Goal: Information Seeking & Learning: Find specific fact

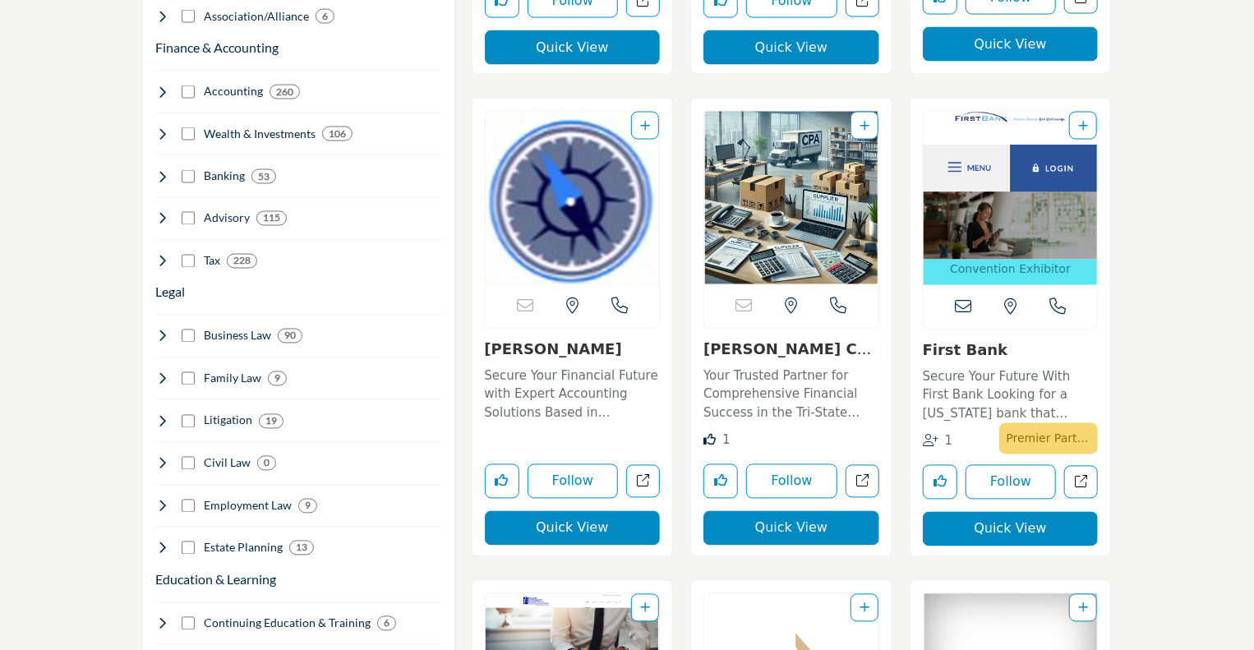
scroll to position [1643, 0]
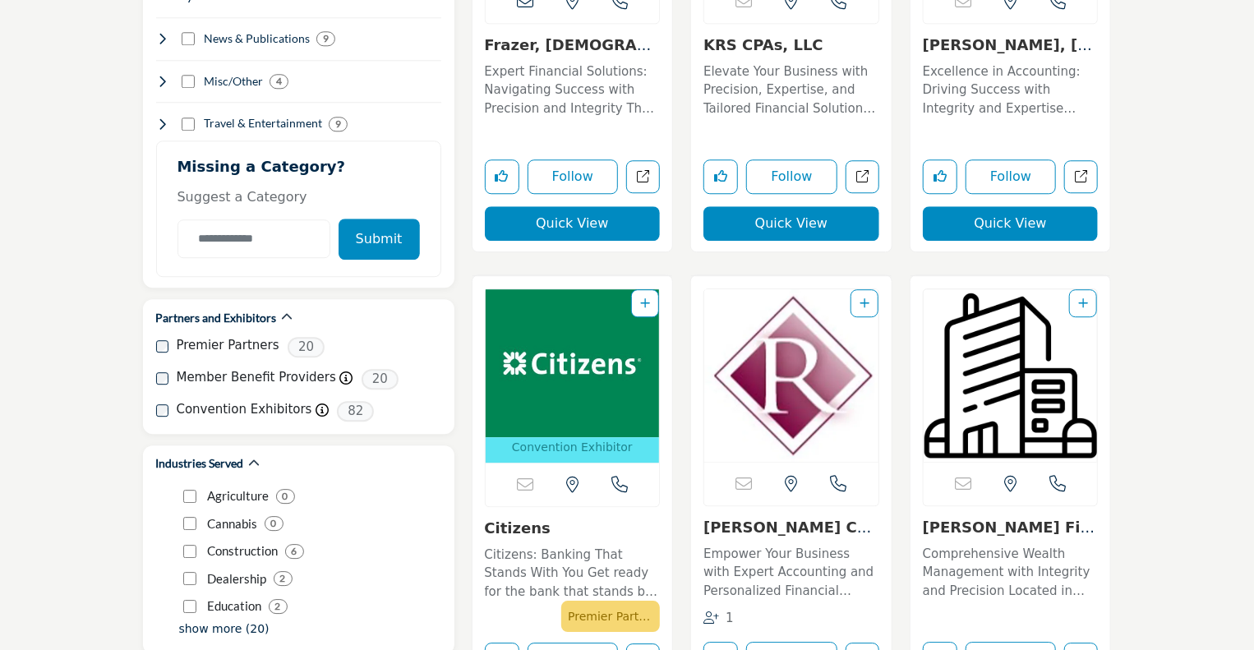
drag, startPoint x: 463, startPoint y: 519, endPoint x: 476, endPoint y: 639, distance: 120.6
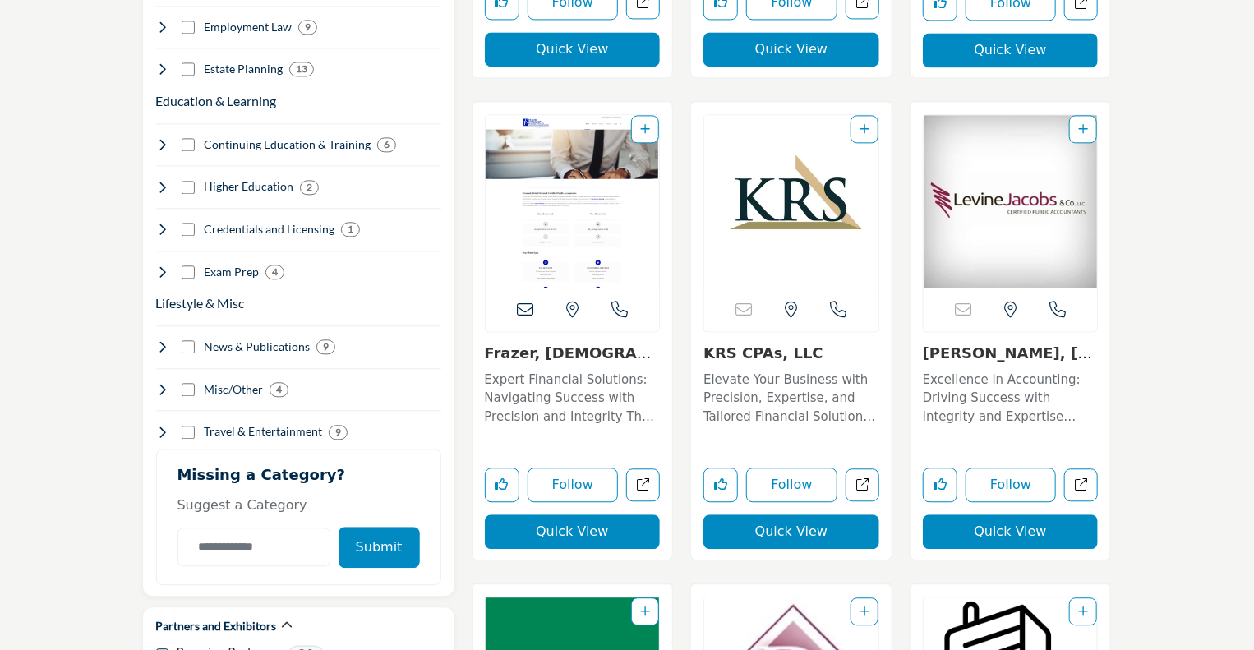
scroll to position [0, 0]
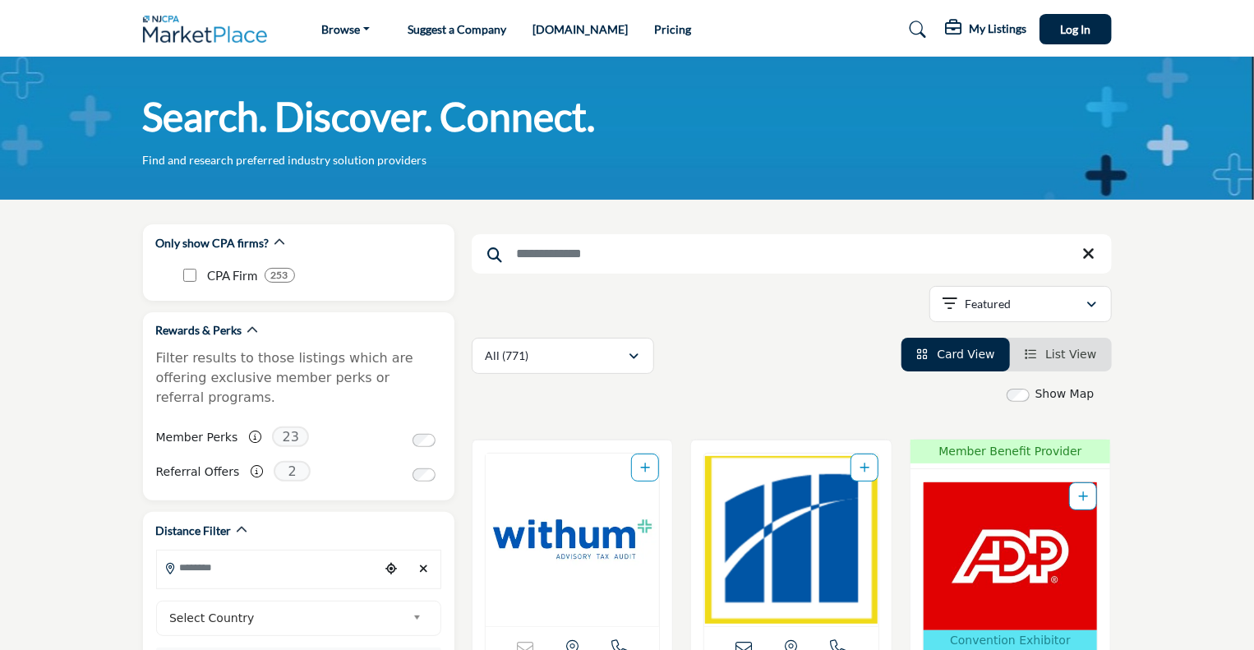
drag, startPoint x: 403, startPoint y: 472, endPoint x: 721, endPoint y: 206, distance: 414.7
drag, startPoint x: 357, startPoint y: 495, endPoint x: 733, endPoint y: 165, distance: 500.7
click at [606, 249] on input "Search Keyword" at bounding box center [792, 253] width 640 height 39
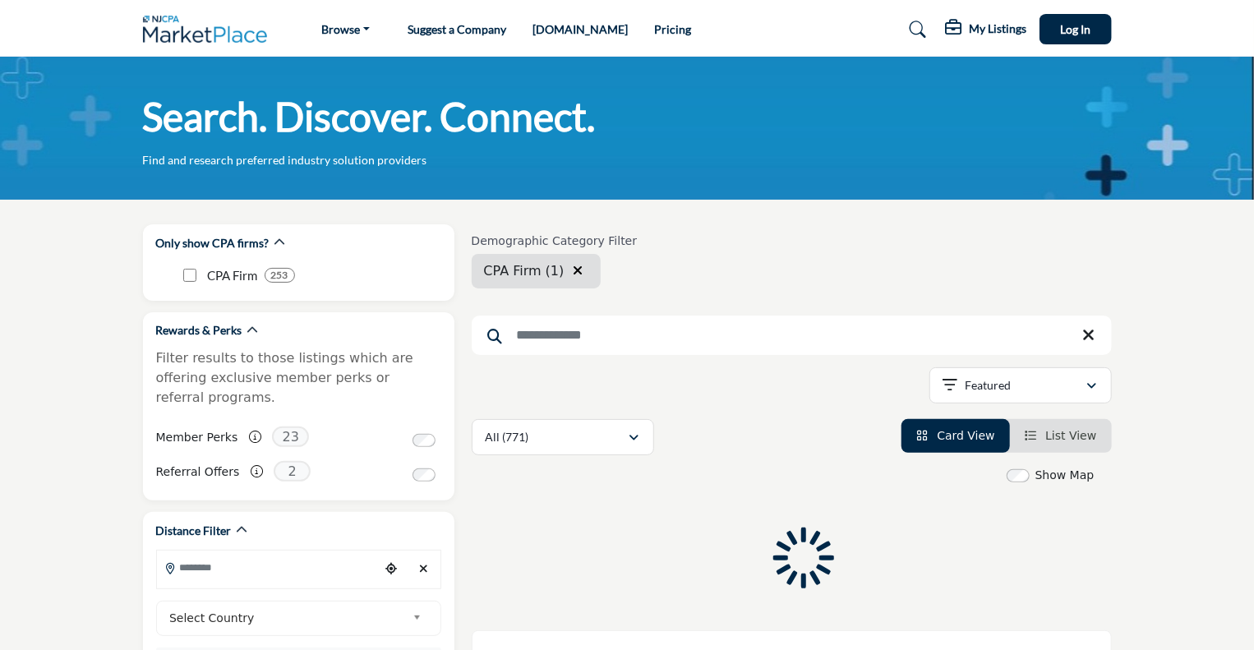
click at [635, 343] on input "Search Keyword" at bounding box center [792, 335] width 640 height 39
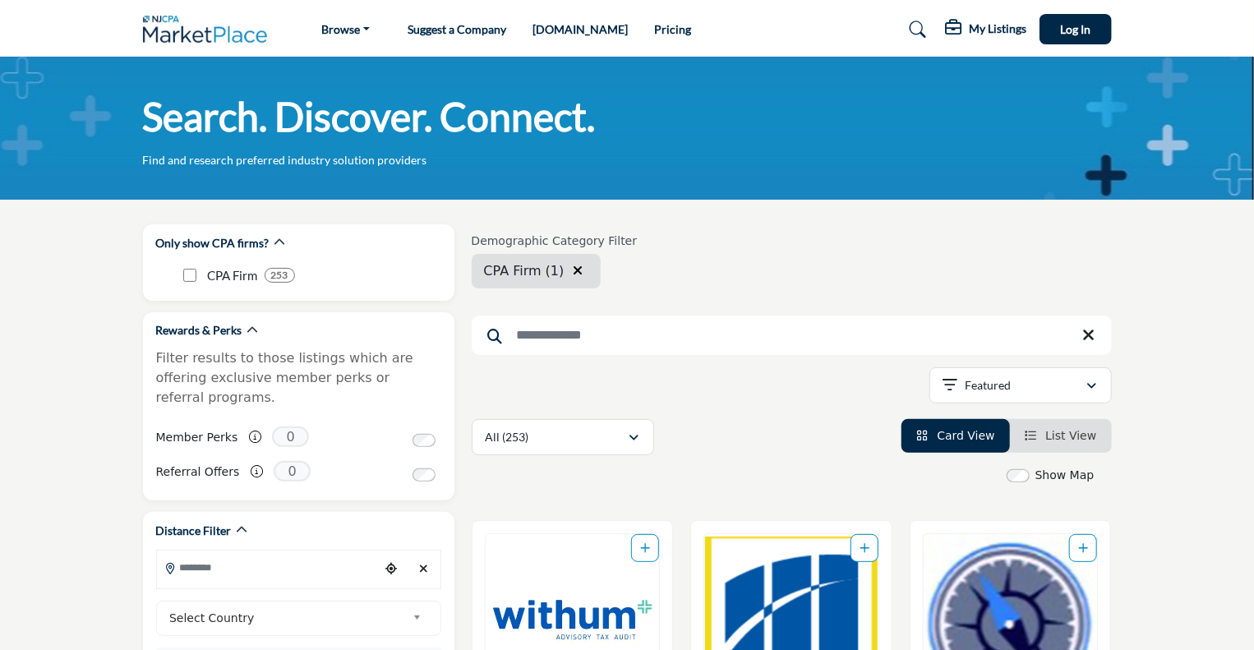
click at [665, 330] on input "Search Keyword" at bounding box center [792, 335] width 640 height 39
type input "*****"
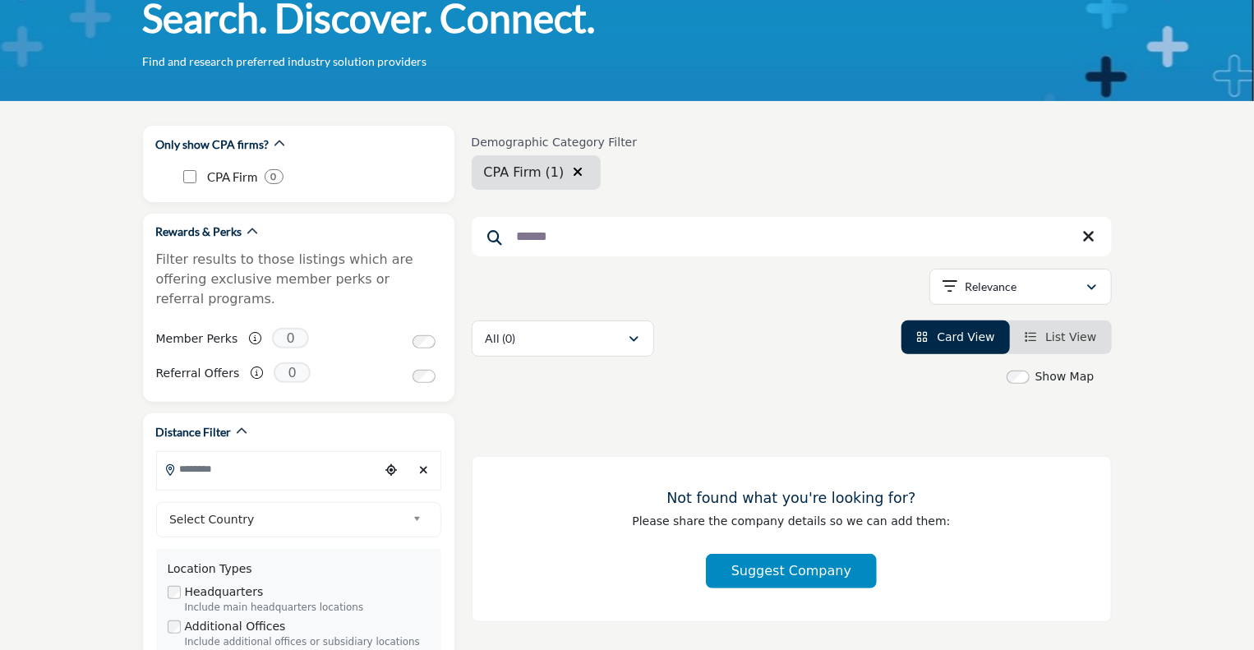
scroll to position [247, 0]
